Goal: Transaction & Acquisition: Purchase product/service

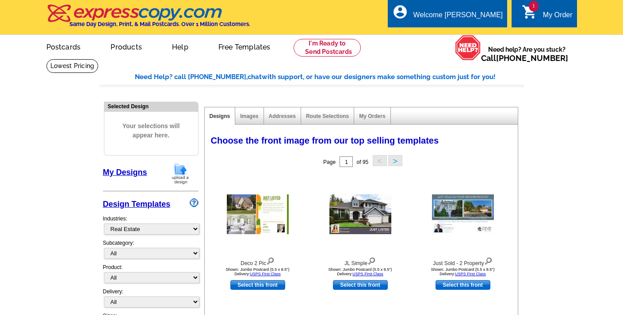
select select "785"
click at [554, 15] on div "My Order" at bounding box center [558, 17] width 30 height 12
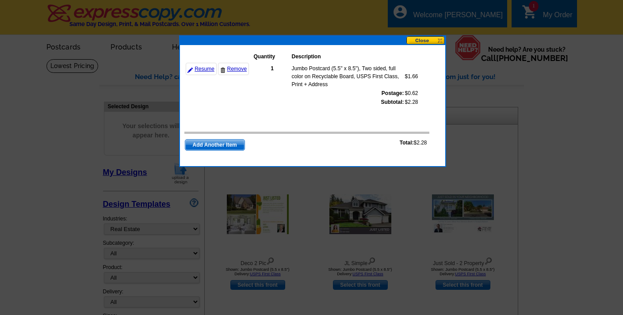
click at [424, 39] on button at bounding box center [426, 40] width 39 height 8
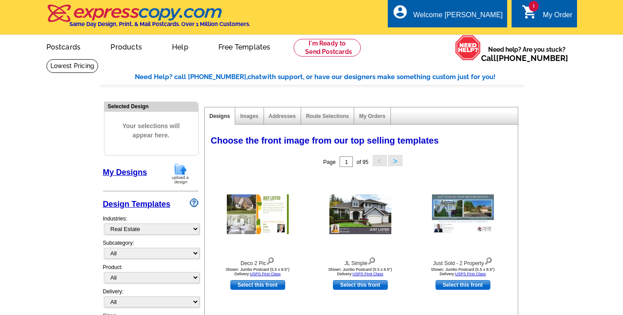
click at [557, 16] on div "My Order" at bounding box center [558, 17] width 30 height 12
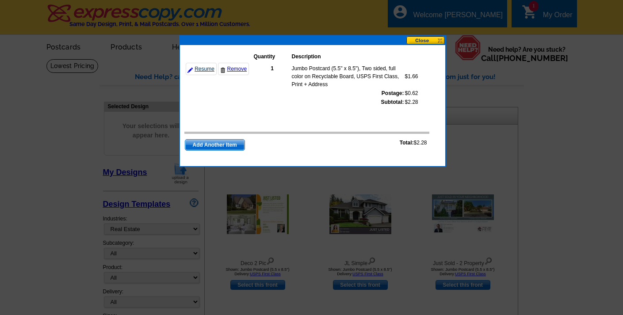
click at [206, 69] on link "Resume" at bounding box center [201, 69] width 31 height 12
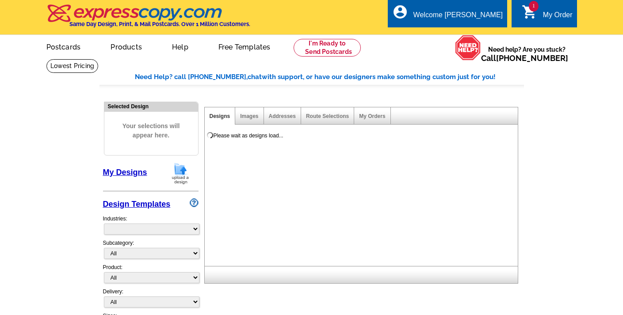
select select "785"
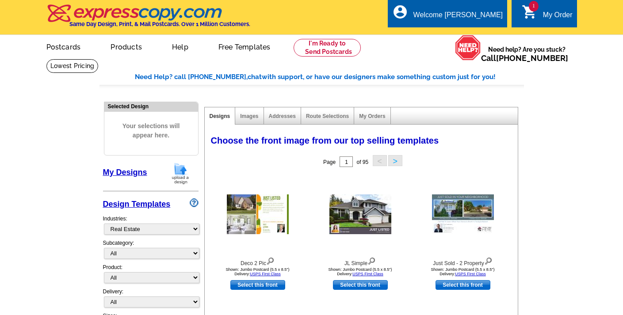
click at [543, 17] on div "My Order" at bounding box center [558, 17] width 30 height 12
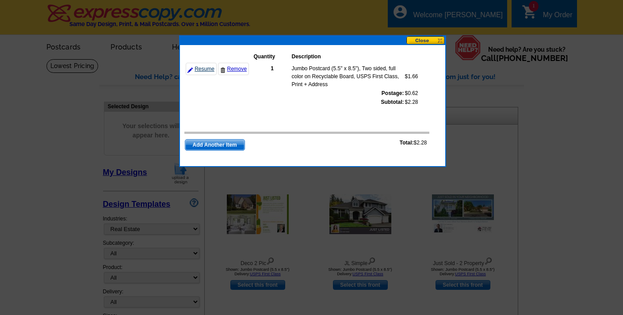
click at [201, 68] on link "Resume" at bounding box center [201, 69] width 31 height 12
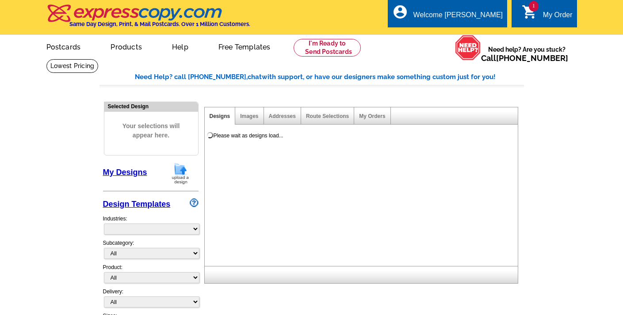
select select "785"
